Goal: Use online tool/utility: Utilize a website feature to perform a specific function

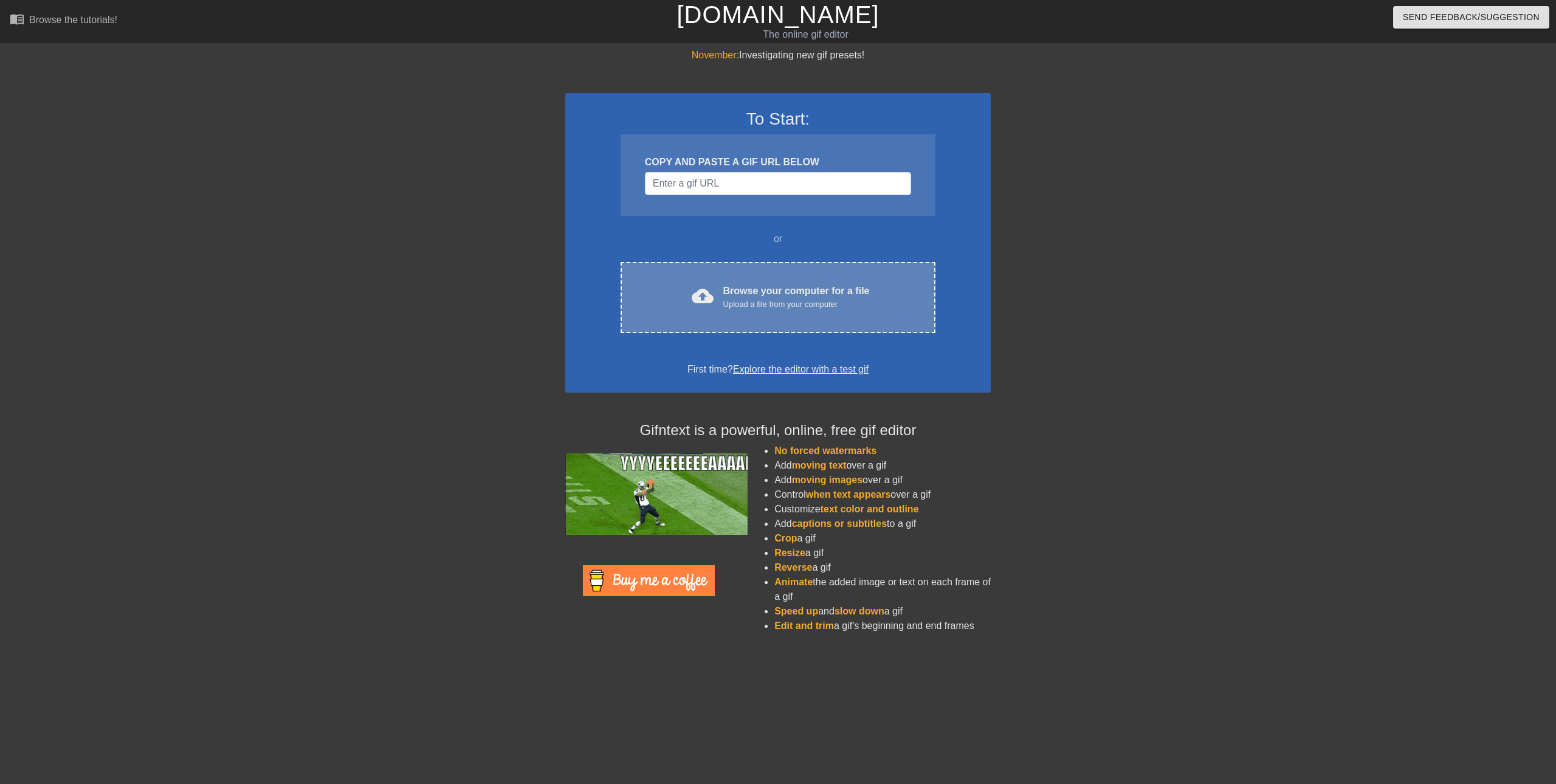
click at [765, 290] on div "Browse your computer for a file Upload a file from your computer" at bounding box center [796, 297] width 147 height 27
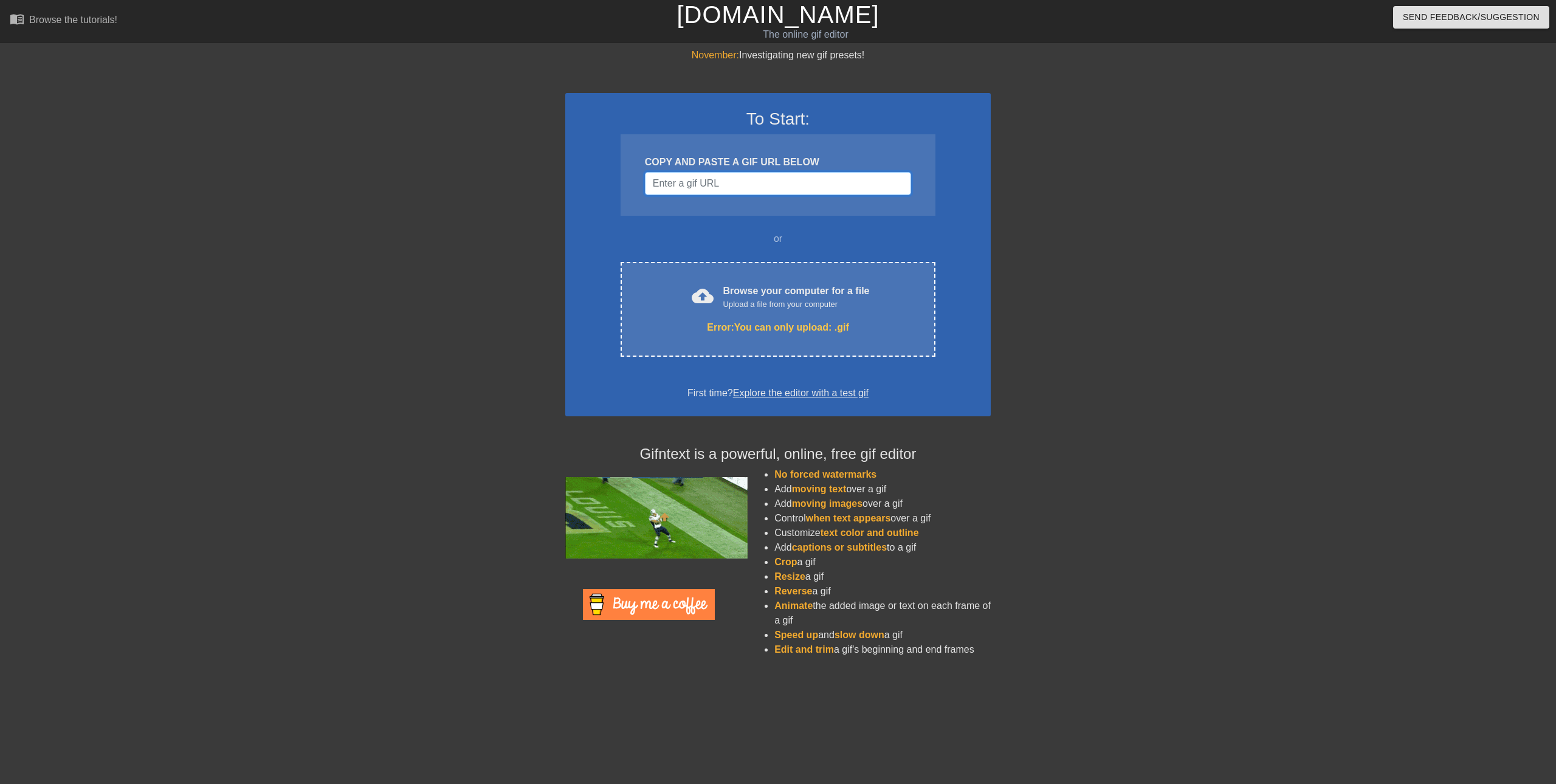
drag, startPoint x: 710, startPoint y: 195, endPoint x: 713, endPoint y: 187, distance: 8.5
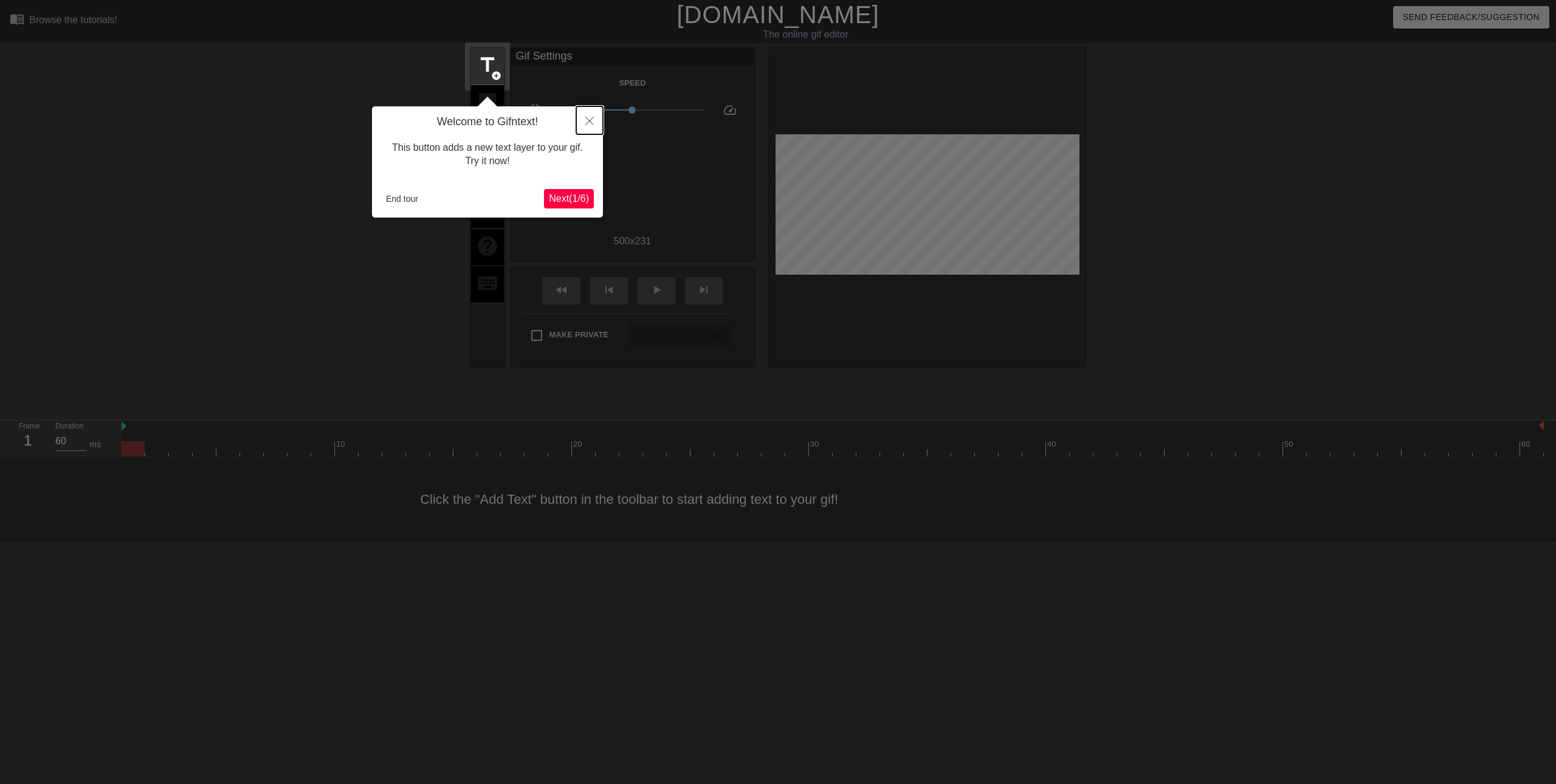
drag, startPoint x: 589, startPoint y: 120, endPoint x: 593, endPoint y: 128, distance: 8.9
click at [593, 128] on button "Close" at bounding box center [590, 120] width 27 height 28
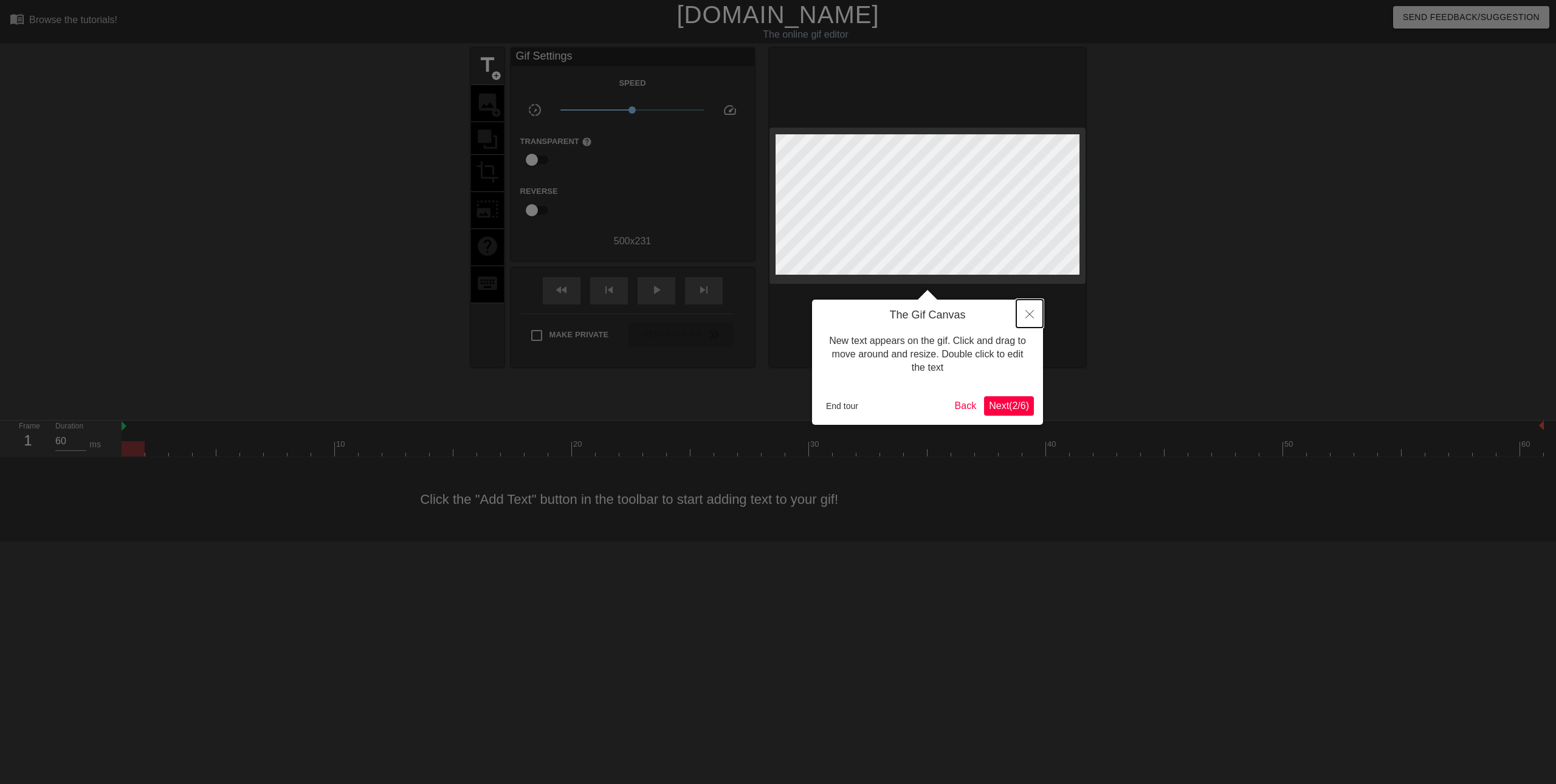
click at [1035, 310] on button "Close" at bounding box center [1030, 313] width 27 height 28
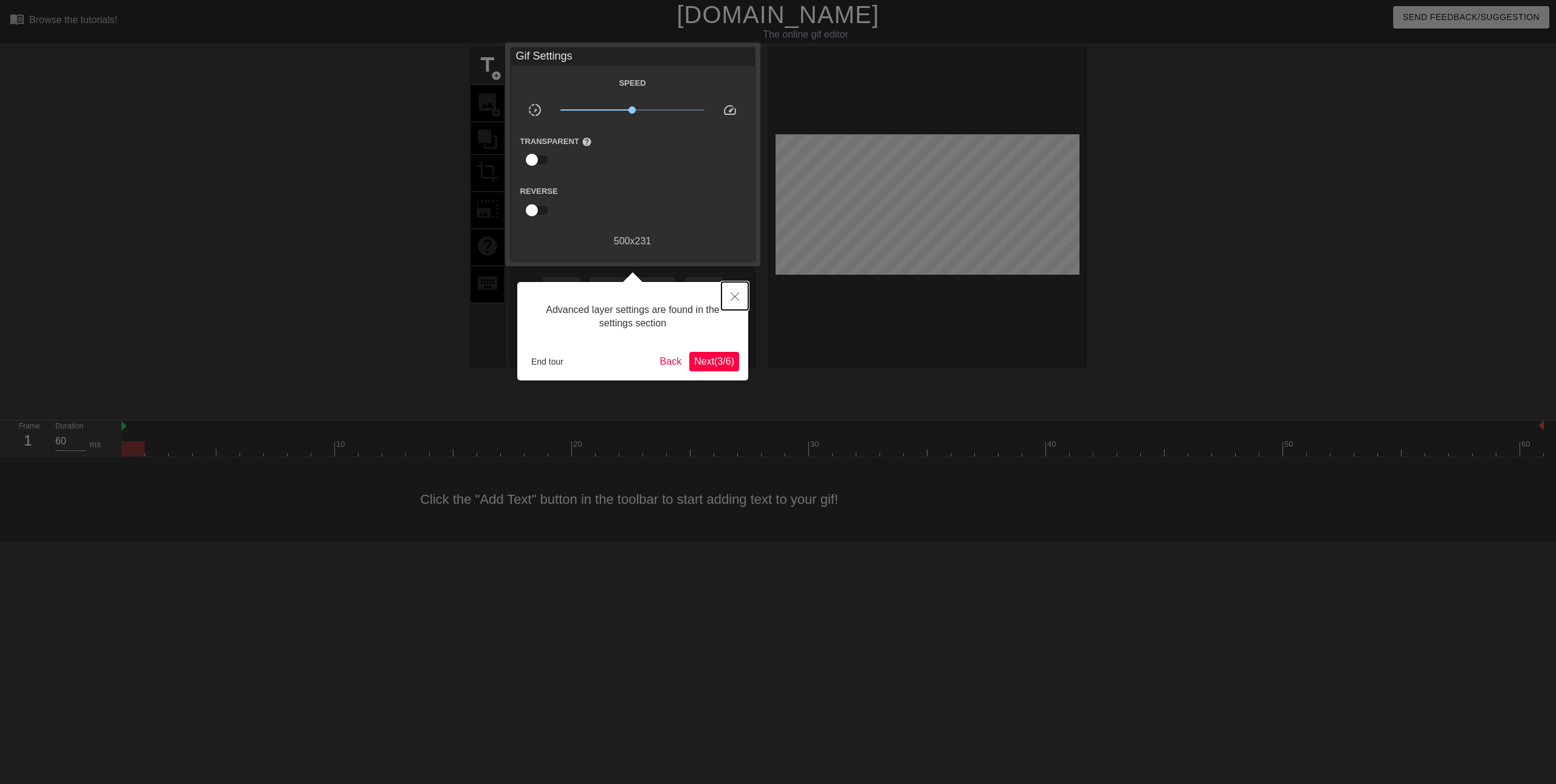
click at [733, 296] on icon "Close" at bounding box center [734, 297] width 9 height 9
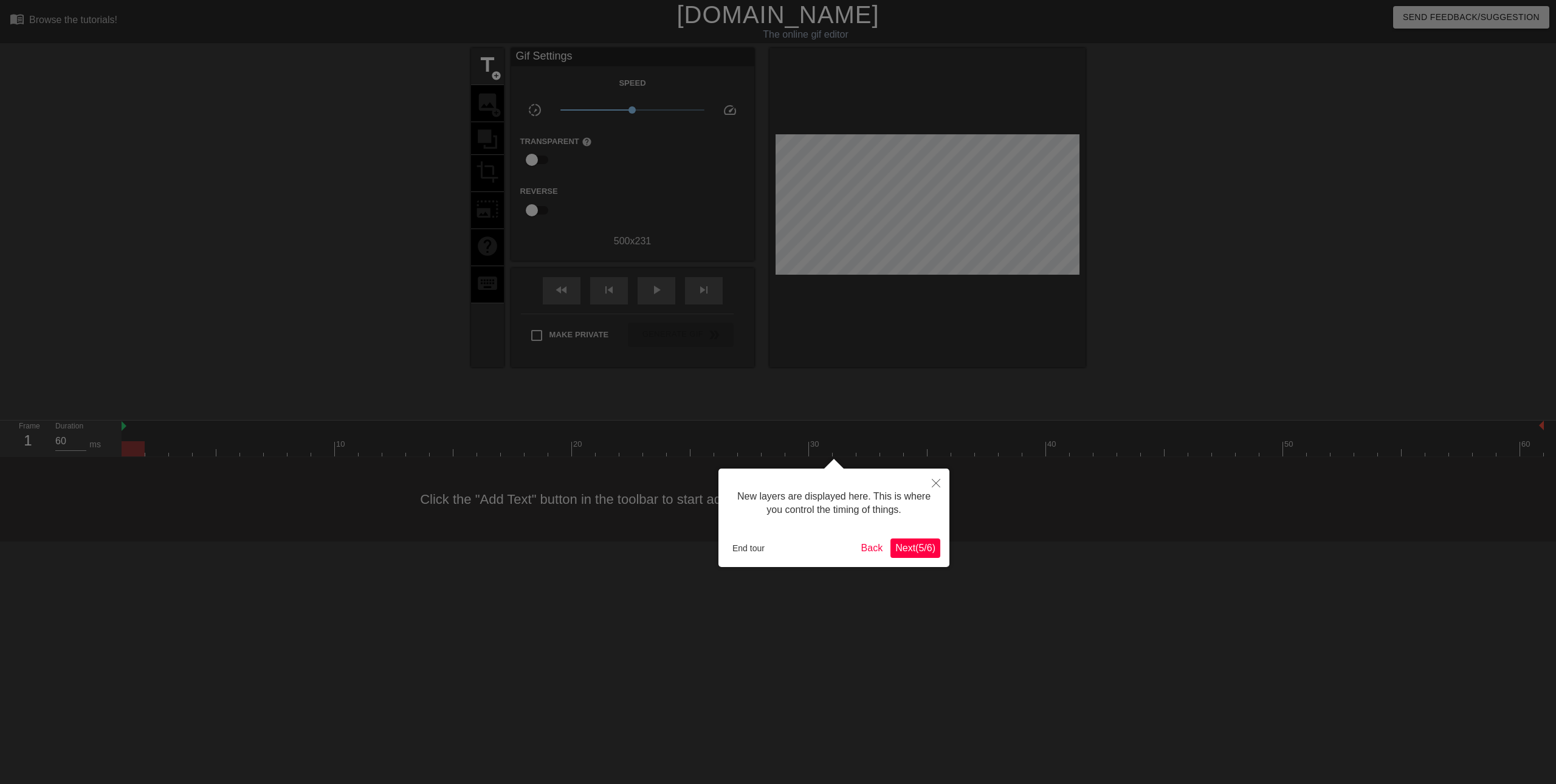
scroll to position [11, 0]
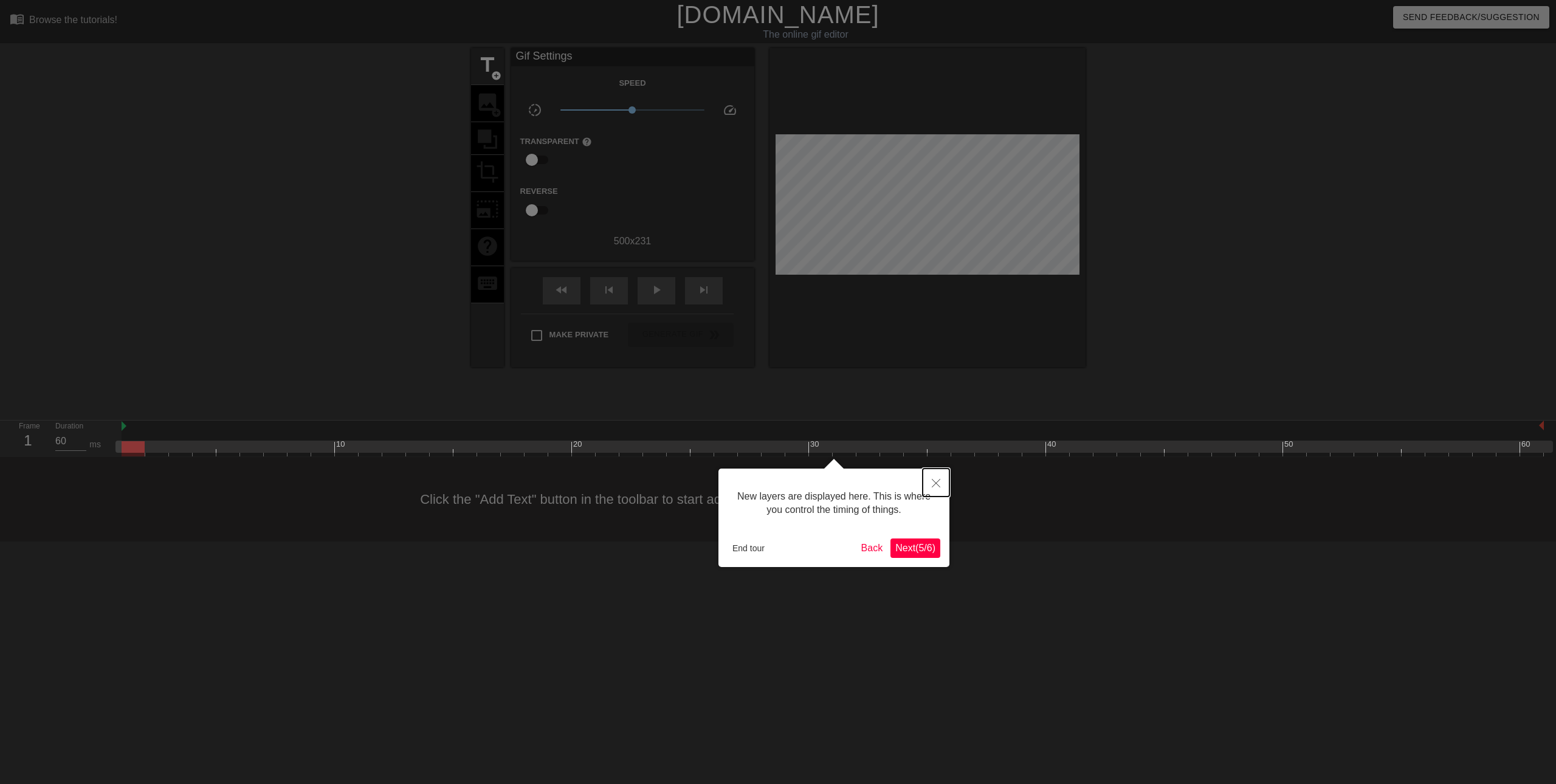
click at [939, 483] on icon "Close" at bounding box center [936, 484] width 9 height 9
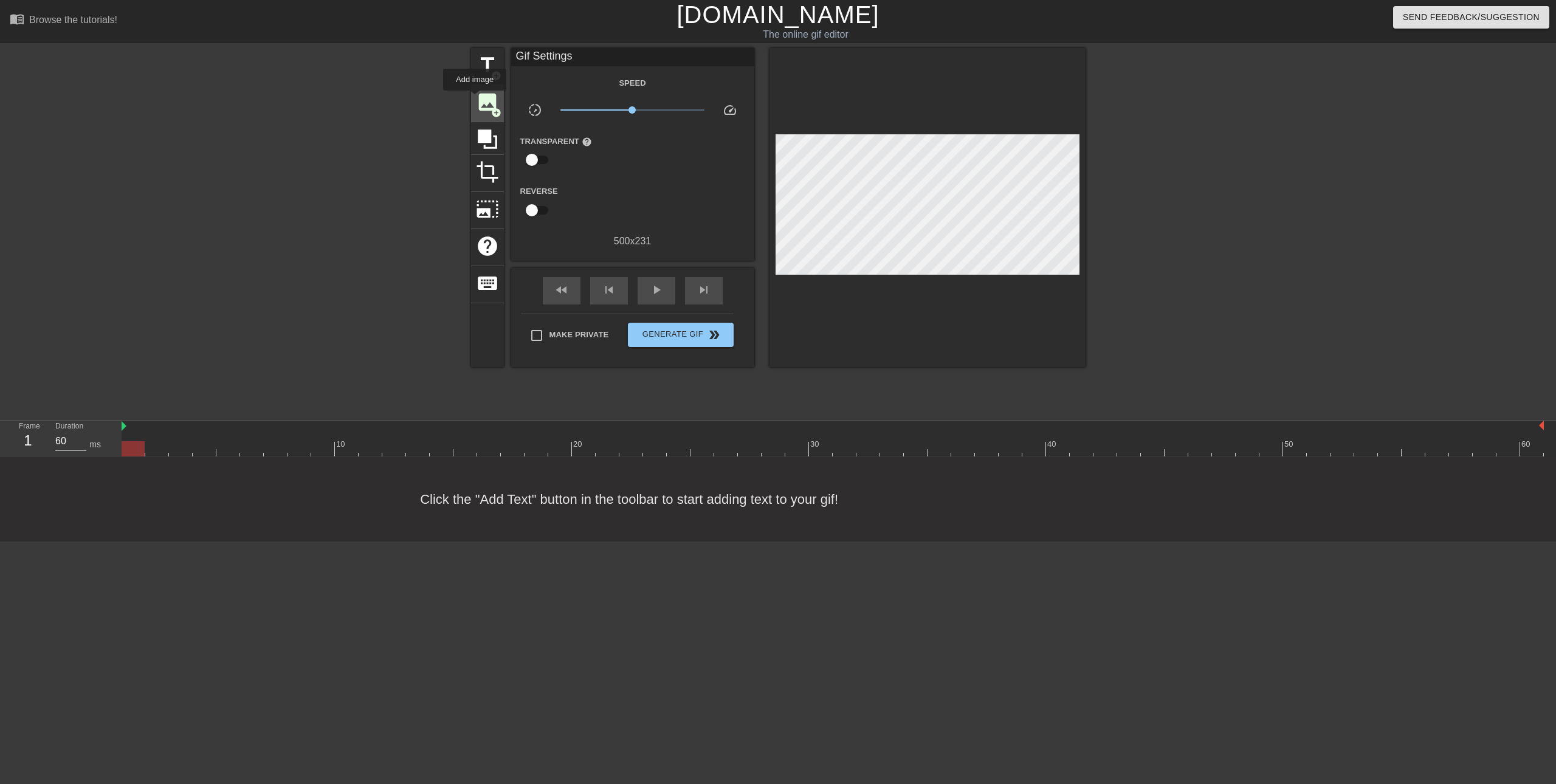
click at [475, 99] on div "image add_circle" at bounding box center [487, 104] width 33 height 37
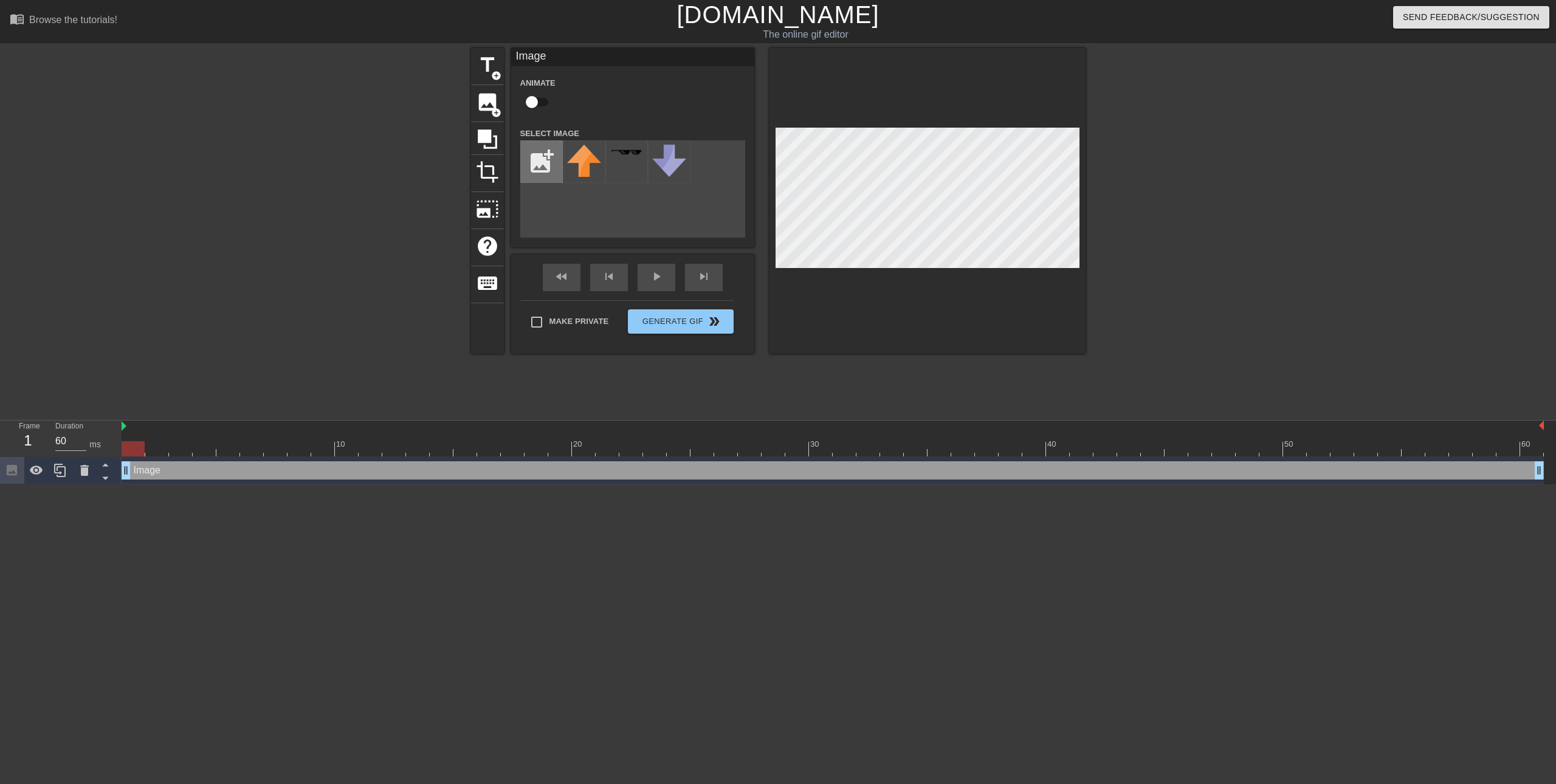
click at [538, 162] on input "file" at bounding box center [541, 162] width 41 height 41
click at [579, 161] on img at bounding box center [584, 162] width 34 height 34
click at [477, 103] on span "image" at bounding box center [487, 102] width 23 height 23
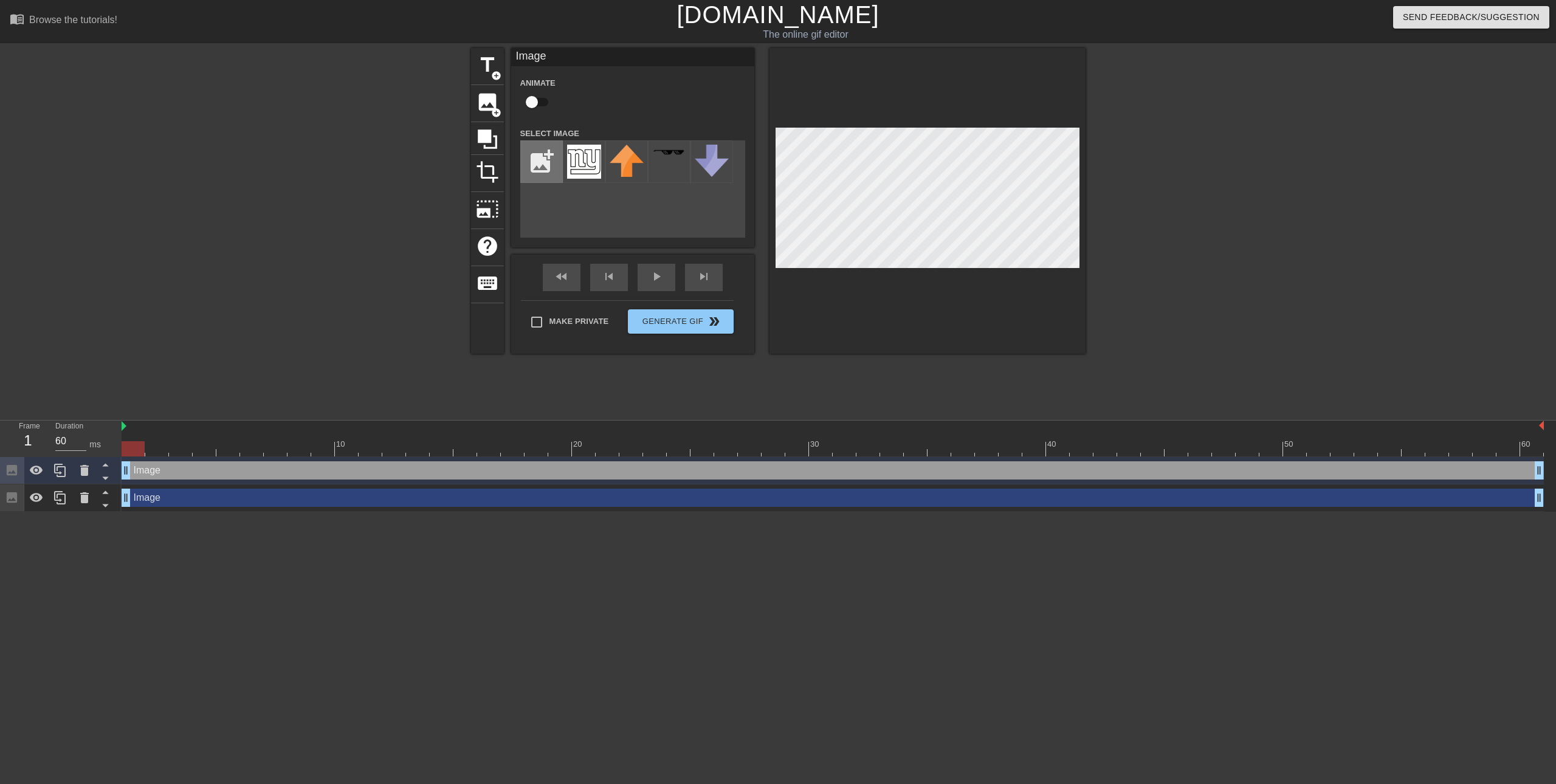
click at [543, 162] on input "file" at bounding box center [541, 162] width 41 height 41
type input "C:\fakepath\denver-broncos-logo-black-and-white.png"
click at [578, 156] on img at bounding box center [584, 156] width 34 height 22
click at [735, 191] on div "title add_circle image add_circle crop photo_size_select_large help keyboard Im…" at bounding box center [778, 201] width 614 height 306
click at [847, 372] on div "title add_circle image add_circle crop photo_size_select_large help keyboard Im…" at bounding box center [778, 230] width 614 height 364
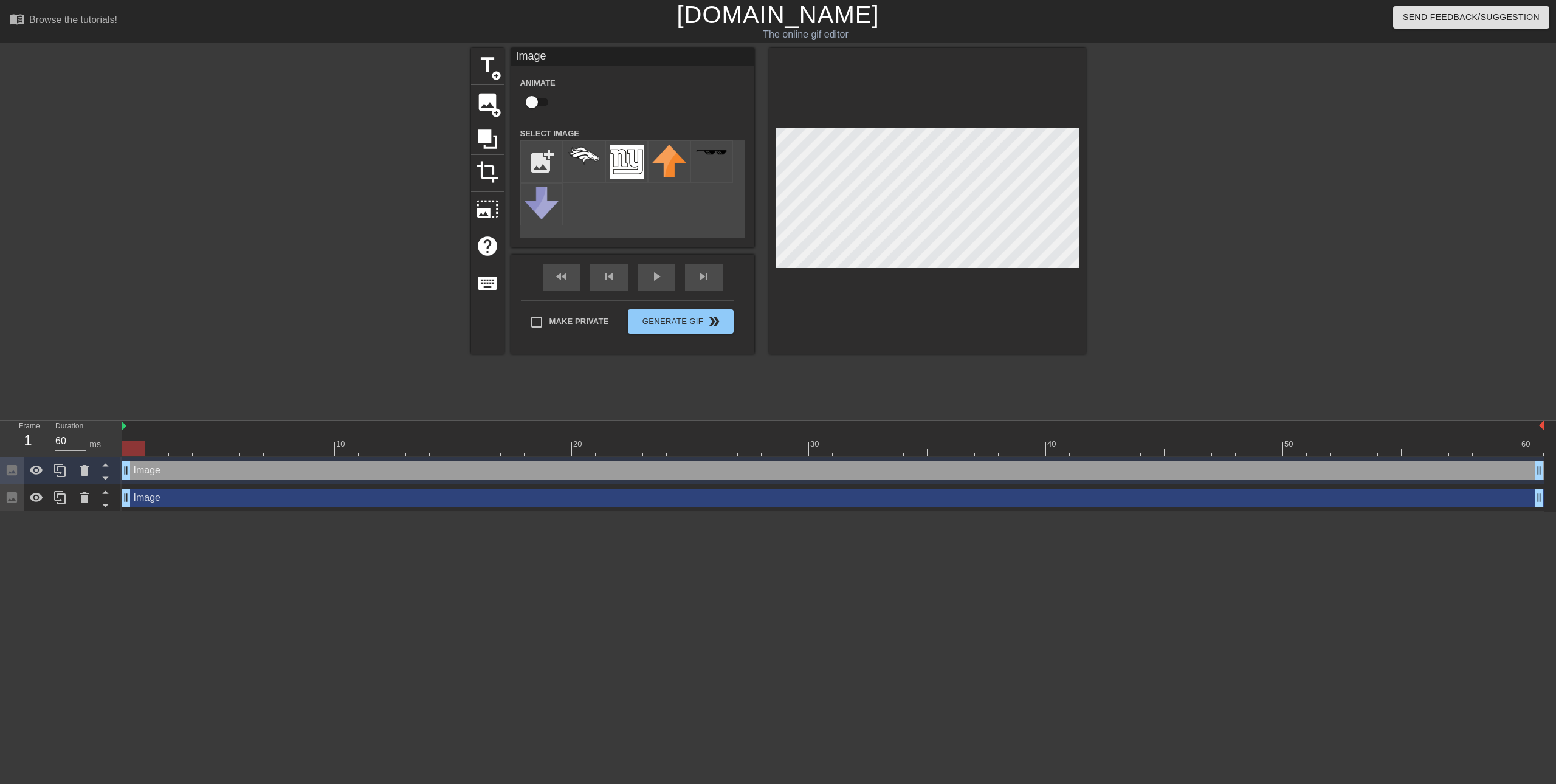
click at [1299, 190] on div "title add_circle image add_circle crop photo_size_select_large help keyboard Im…" at bounding box center [778, 230] width 1556 height 364
click at [720, 109] on div "title add_circle image add_circle crop photo_size_select_large help keyboard Im…" at bounding box center [778, 201] width 614 height 306
click at [958, 125] on div at bounding box center [926, 201] width 316 height 306
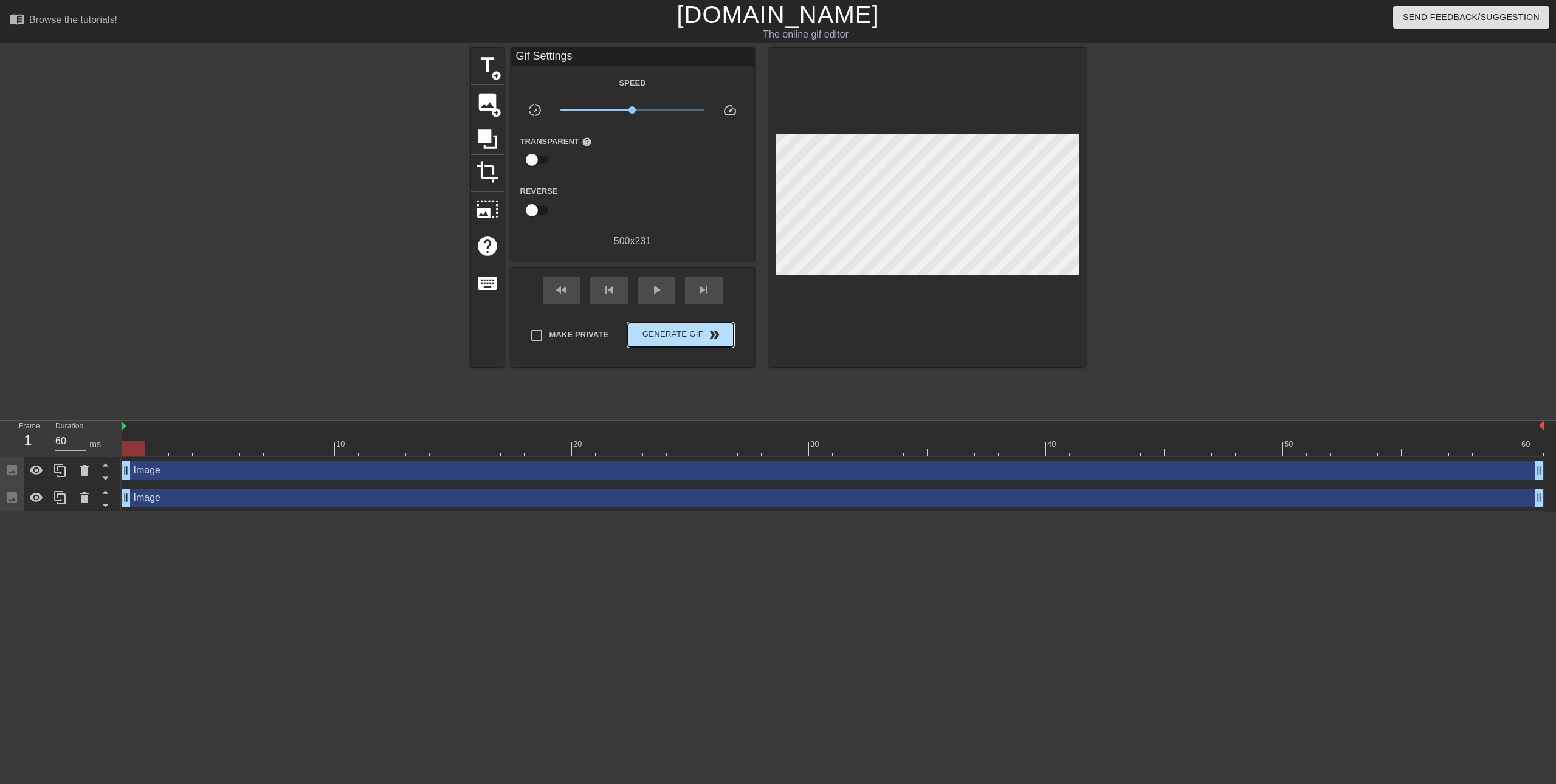
click at [697, 319] on div "Make Private Generate Gif double_arrow" at bounding box center [627, 338] width 213 height 48
click at [647, 331] on span "Generate Gif double_arrow" at bounding box center [679, 334] width 95 height 14
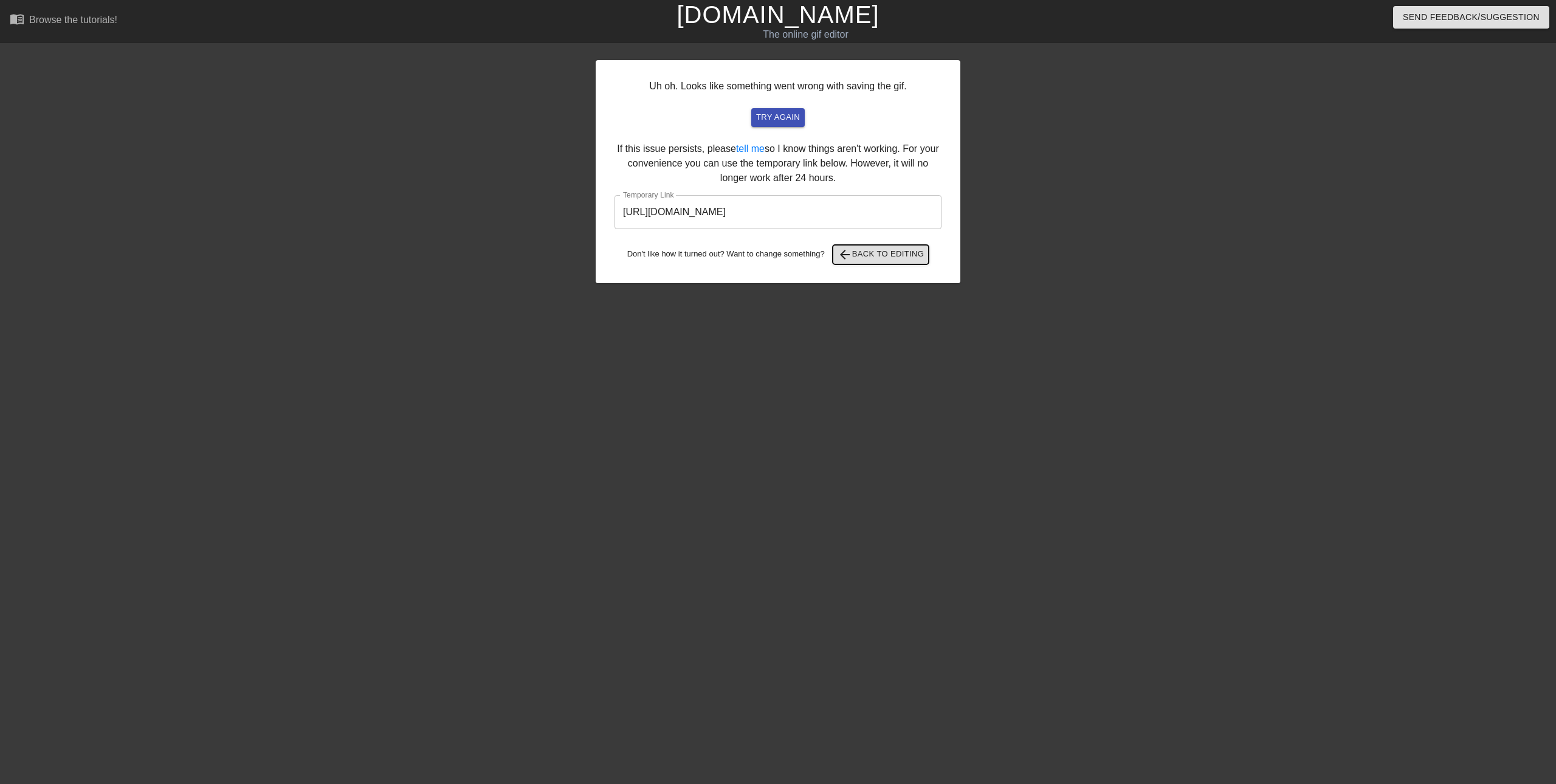
click at [895, 259] on span "arrow_back Back to Editing" at bounding box center [881, 254] width 87 height 14
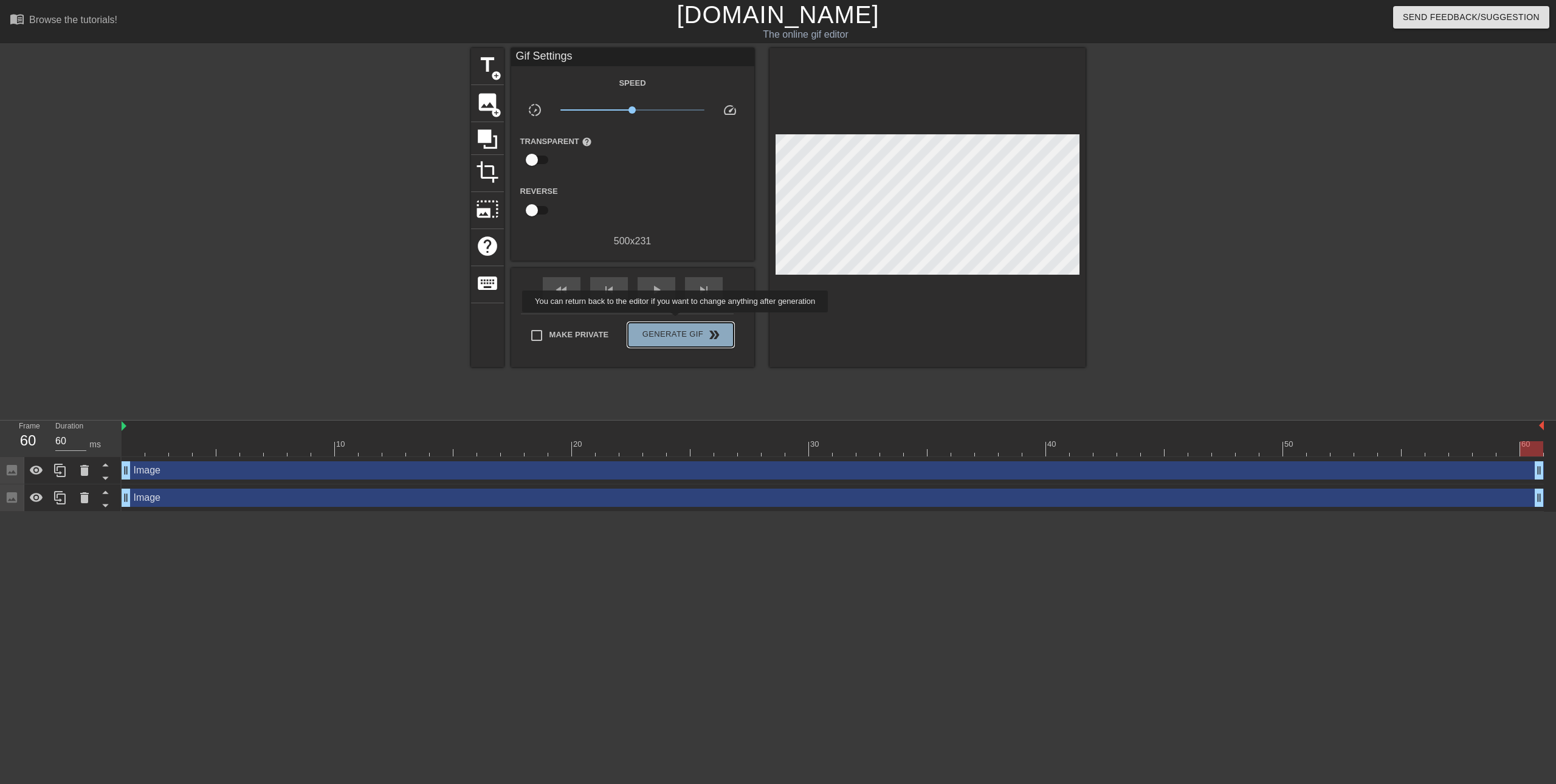
click at [677, 323] on button "Generate Gif double_arrow" at bounding box center [680, 334] width 105 height 24
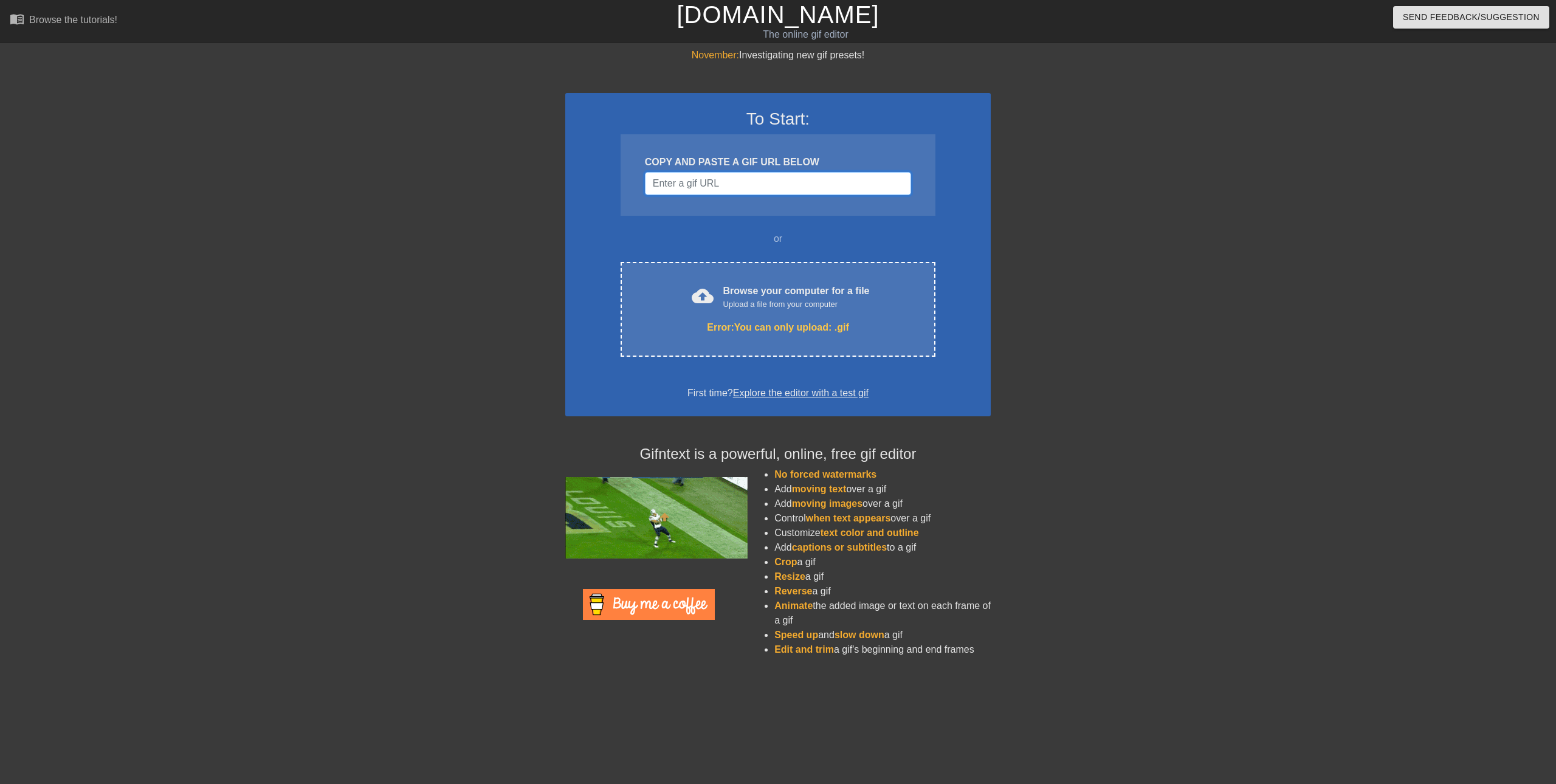
click at [742, 181] on input "Username" at bounding box center [777, 183] width 266 height 23
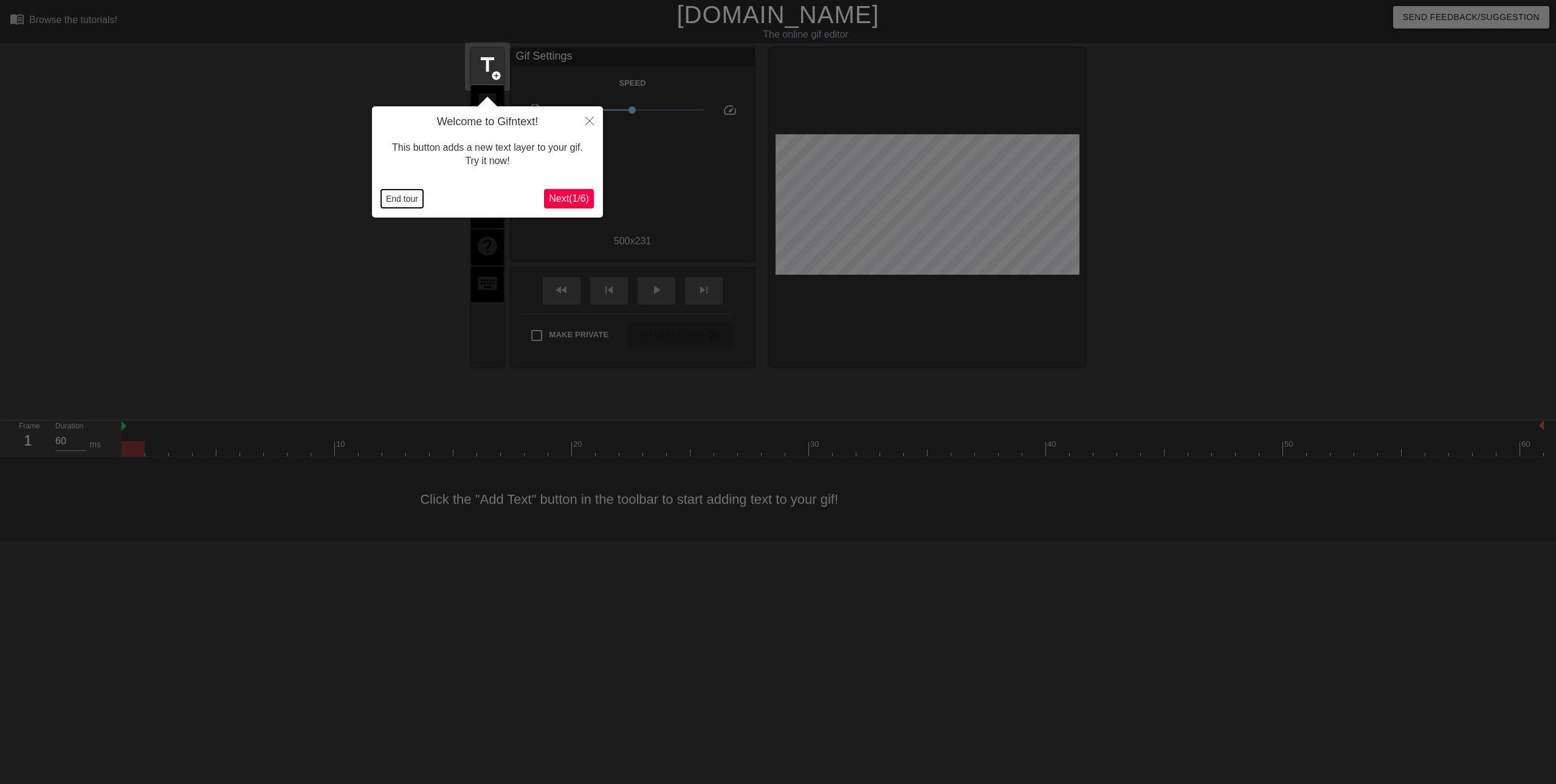
click at [390, 196] on button "End tour" at bounding box center [402, 198] width 42 height 19
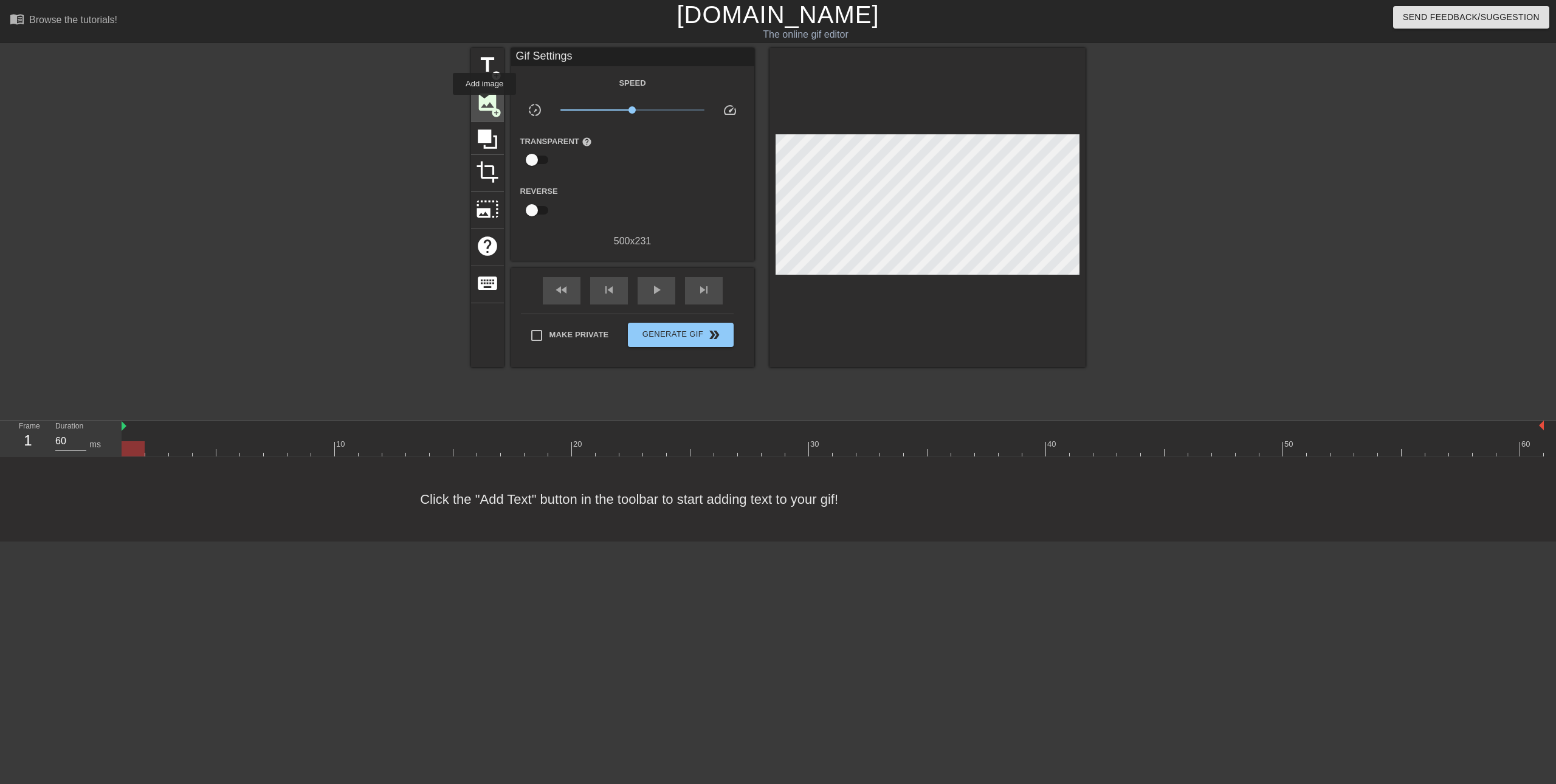
click at [485, 103] on span "image" at bounding box center [487, 102] width 23 height 23
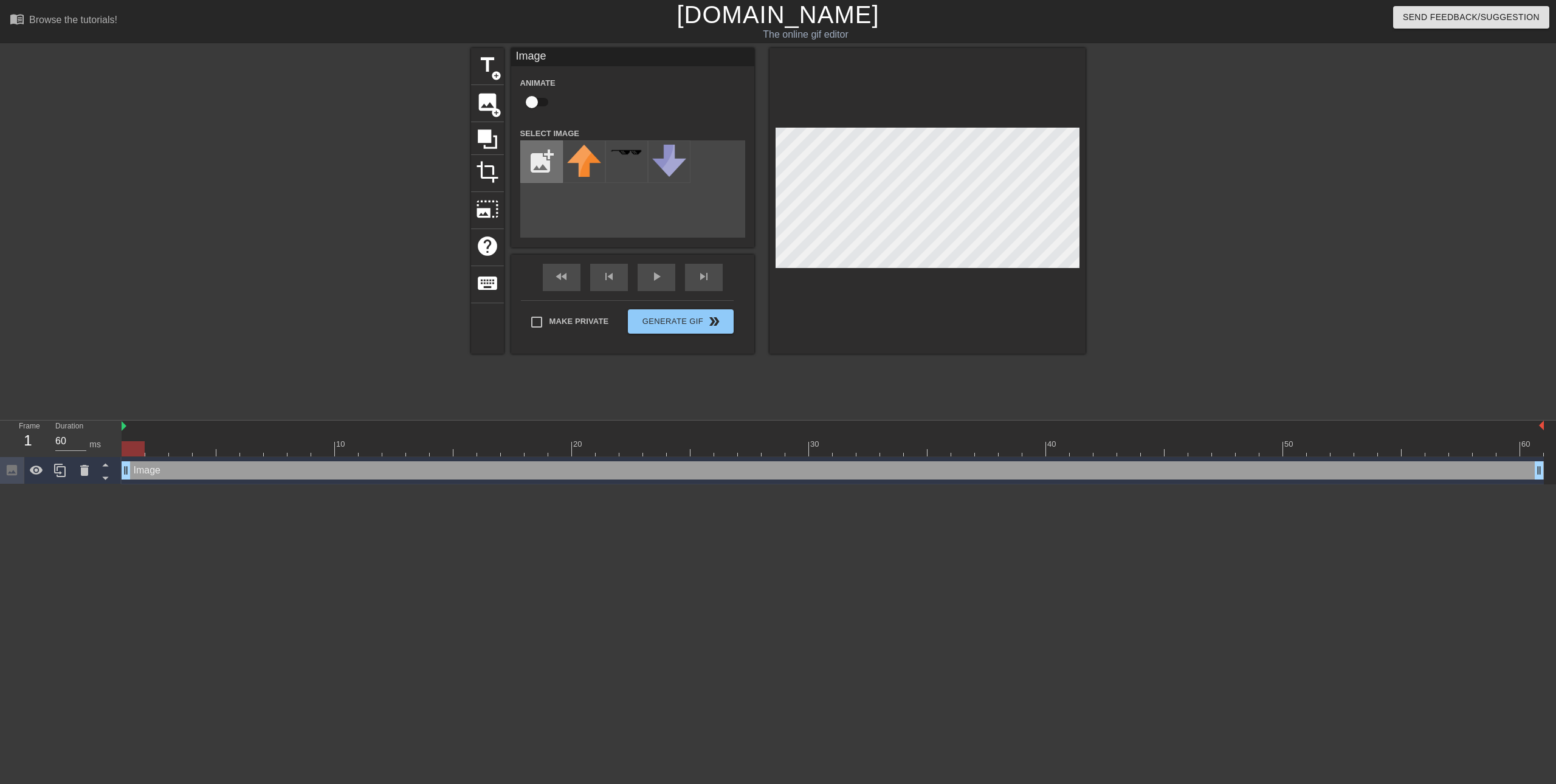
click at [533, 161] on input "file" at bounding box center [541, 162] width 41 height 41
click at [579, 164] on img at bounding box center [584, 162] width 34 height 34
click at [536, 152] on input "file" at bounding box center [541, 162] width 41 height 41
type input "C:\fakepath\denver-broncos-logo-black-and-white.png"
click at [583, 150] on img at bounding box center [584, 156] width 34 height 22
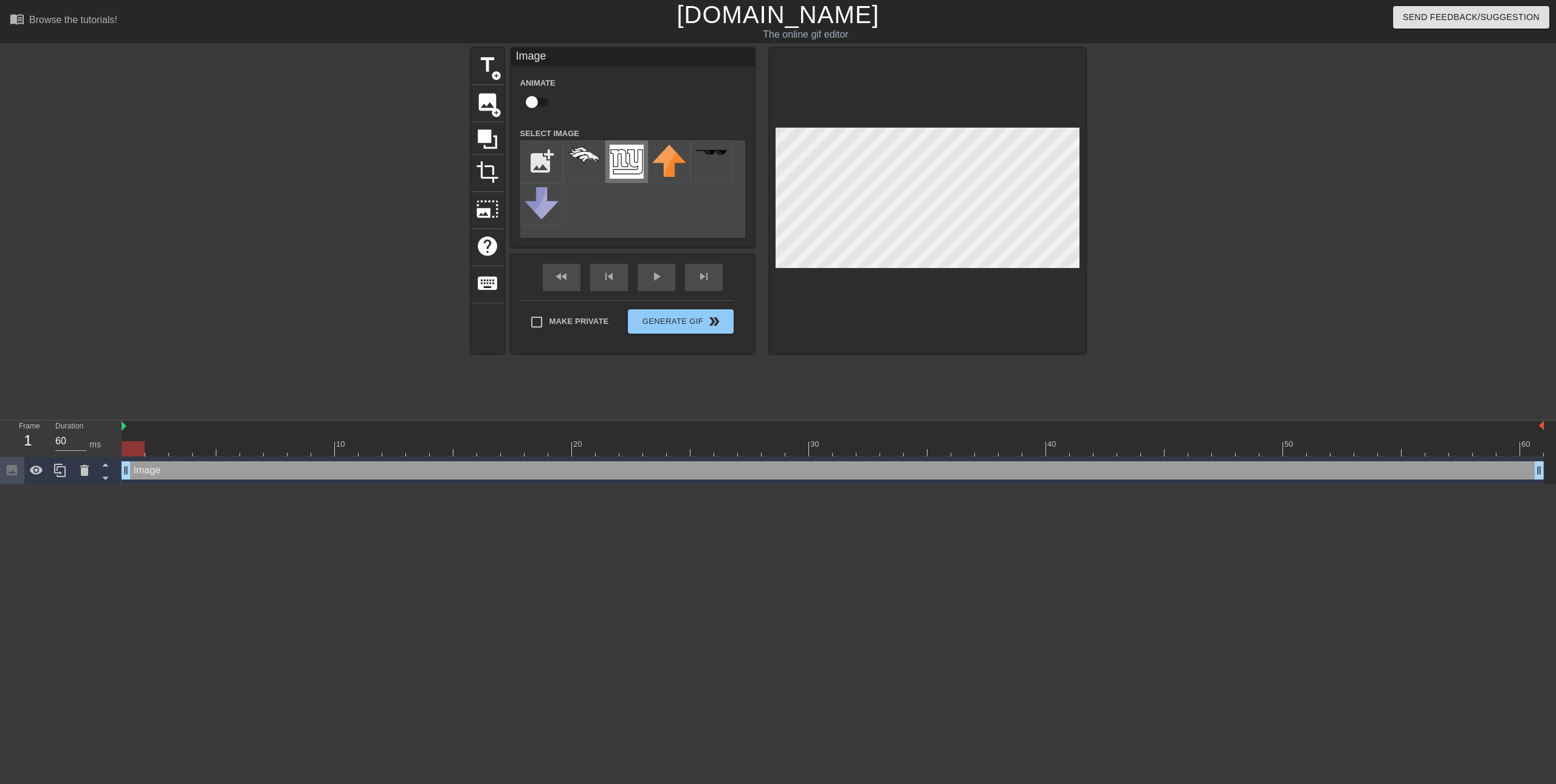
click at [626, 156] on img at bounding box center [626, 162] width 34 height 34
click at [580, 166] on img at bounding box center [584, 156] width 34 height 22
click at [543, 321] on input "Make Private" at bounding box center [536, 322] width 26 height 26
checkbox input "true"
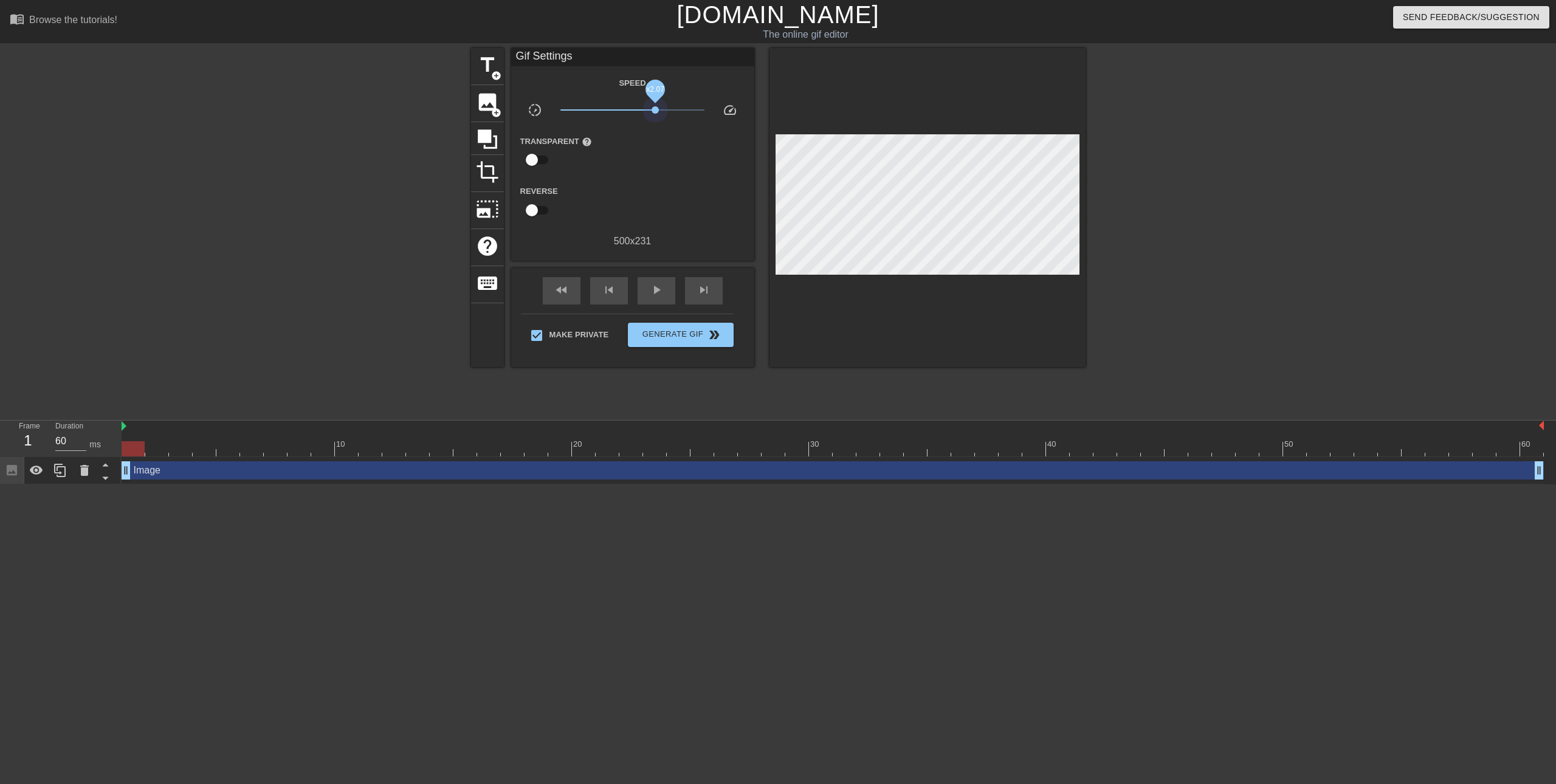
drag, startPoint x: 632, startPoint y: 108, endPoint x: 655, endPoint y: 125, distance: 28.6
click at [655, 125] on div "Speed slow_motion_video x2.07 speed Transparent help Reverse 500 x 231" at bounding box center [632, 162] width 225 height 173
click at [480, 102] on span "image" at bounding box center [487, 102] width 23 height 23
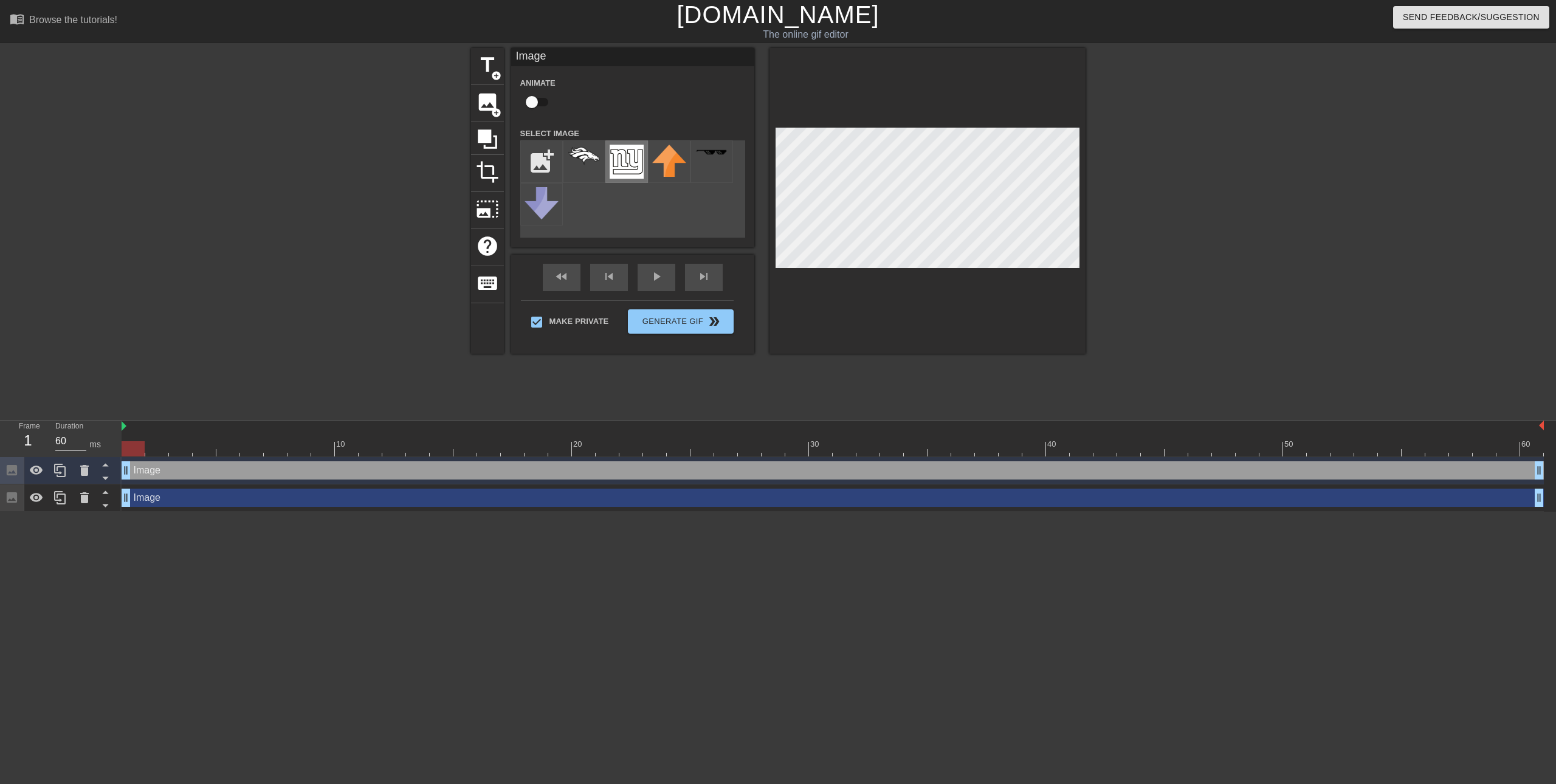
click at [614, 160] on img at bounding box center [626, 162] width 34 height 34
click at [638, 319] on div "Make Private Generate Gif double_arrow" at bounding box center [627, 324] width 213 height 48
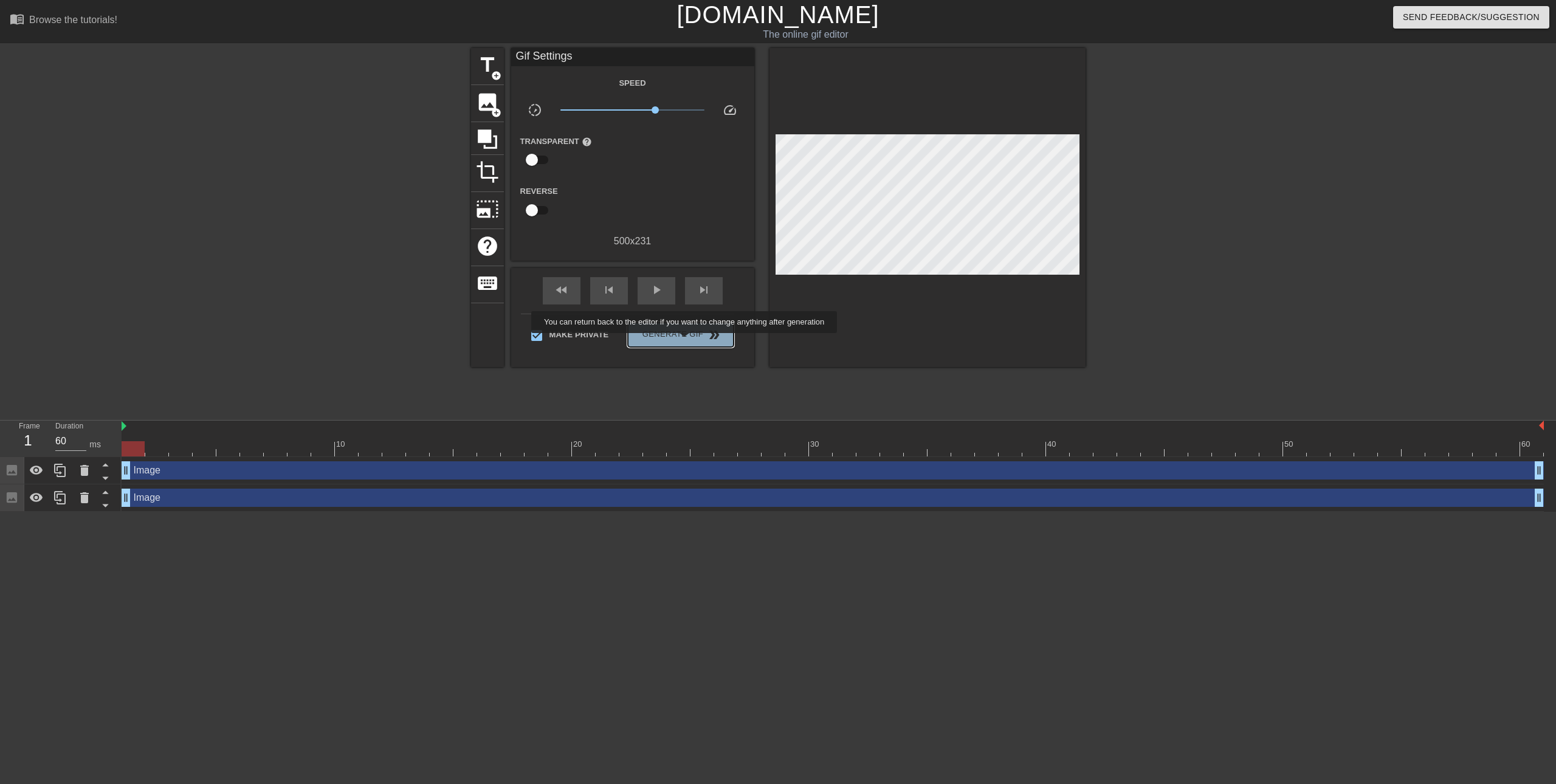
click at [686, 341] on button "Generate Gif double_arrow" at bounding box center [680, 334] width 105 height 24
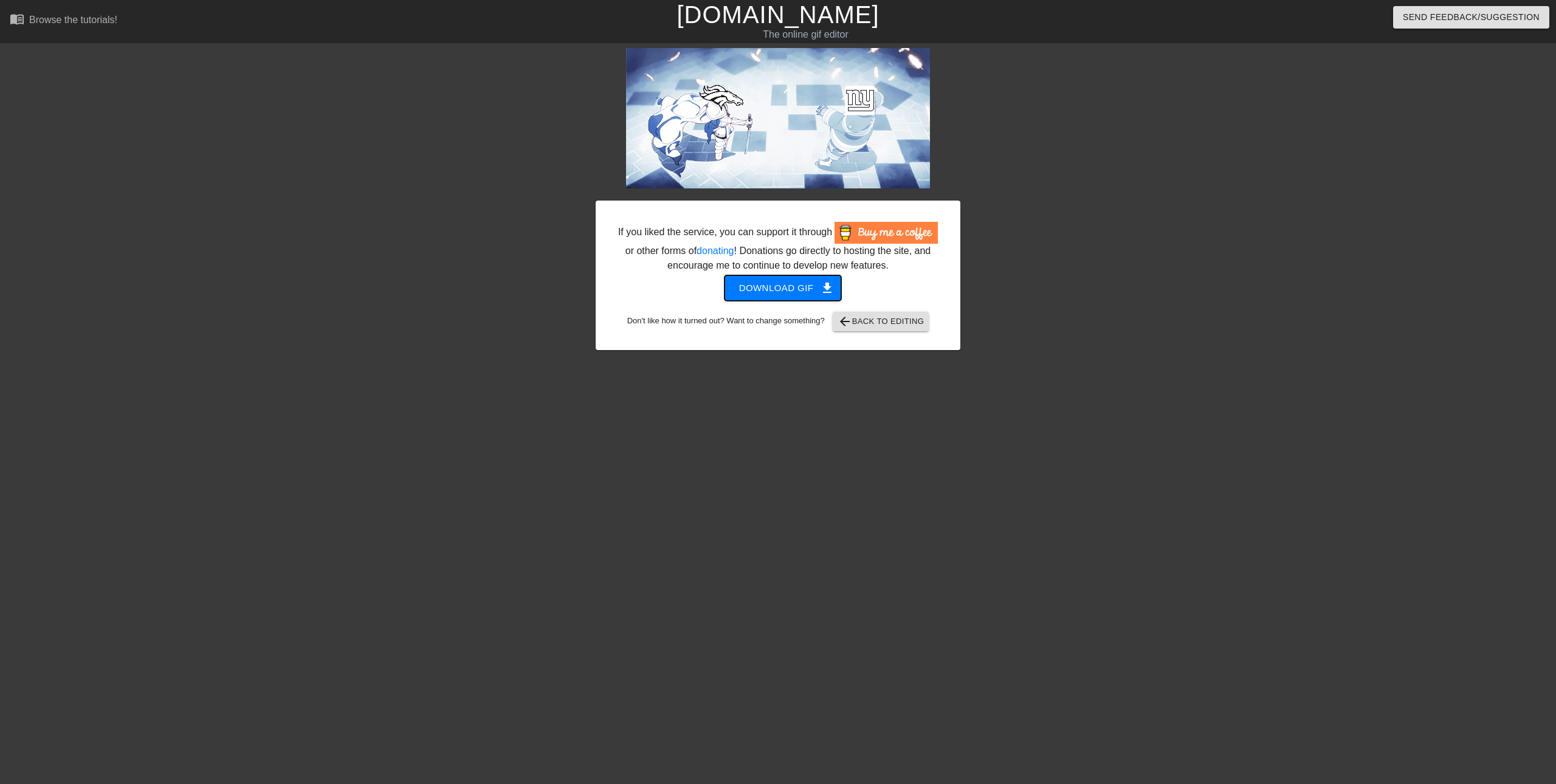
click at [778, 292] on span "Download gif get_app" at bounding box center [782, 288] width 88 height 16
drag, startPoint x: 723, startPoint y: 107, endPoint x: 1023, endPoint y: 108, distance: 300.0
click at [1044, 127] on div at bounding box center [1065, 230] width 182 height 364
